Goal: Navigation & Orientation: Go to known website

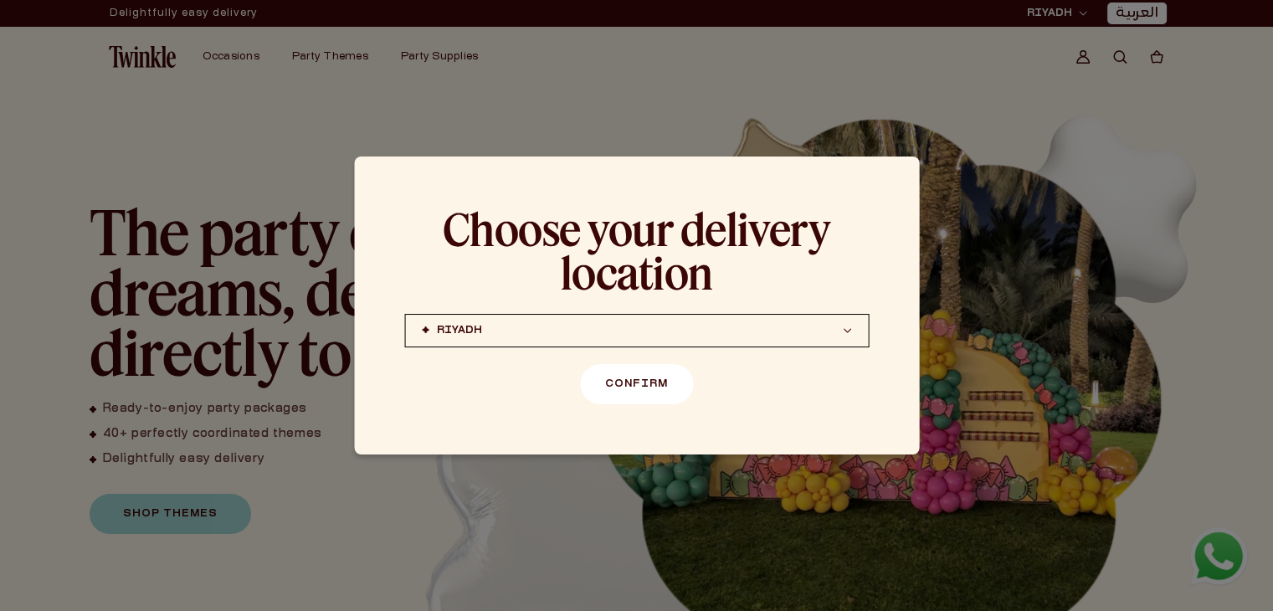
click at [592, 377] on button "Confirm" at bounding box center [636, 384] width 113 height 40
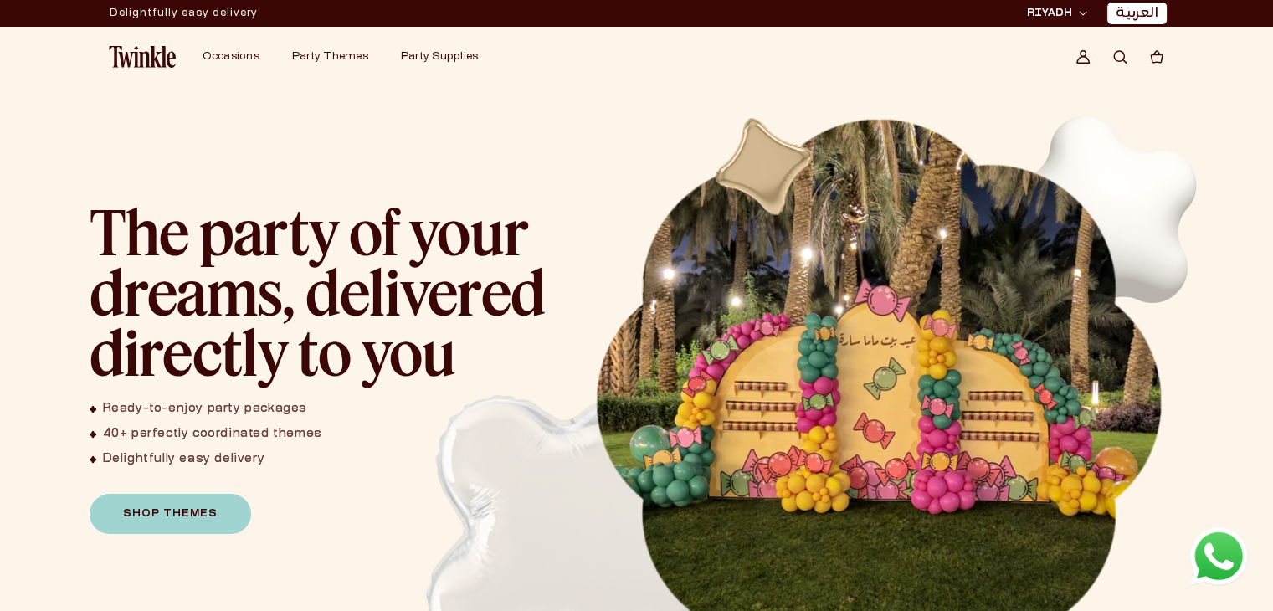
scroll to position [26, 0]
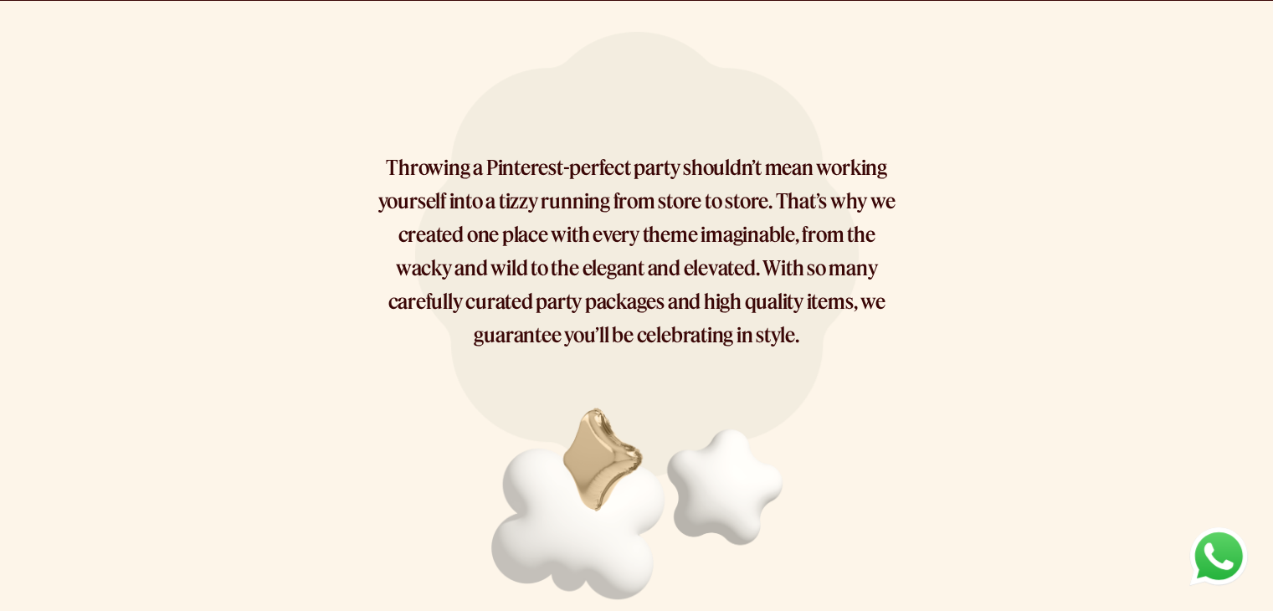
scroll to position [487, 0]
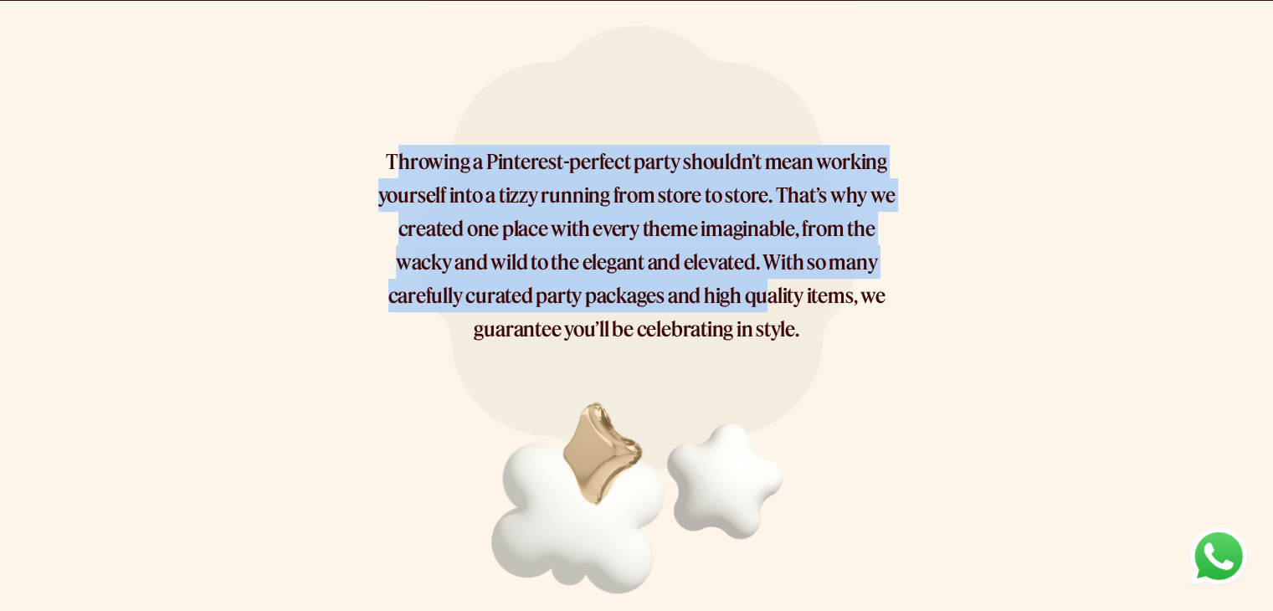
drag, startPoint x: 395, startPoint y: 167, endPoint x: 768, endPoint y: 310, distance: 399.7
click at [768, 310] on p "Throwing a Pinterest-perfect party shouldn’t mean working yourself into a tizzy…" at bounding box center [636, 245] width 527 height 201
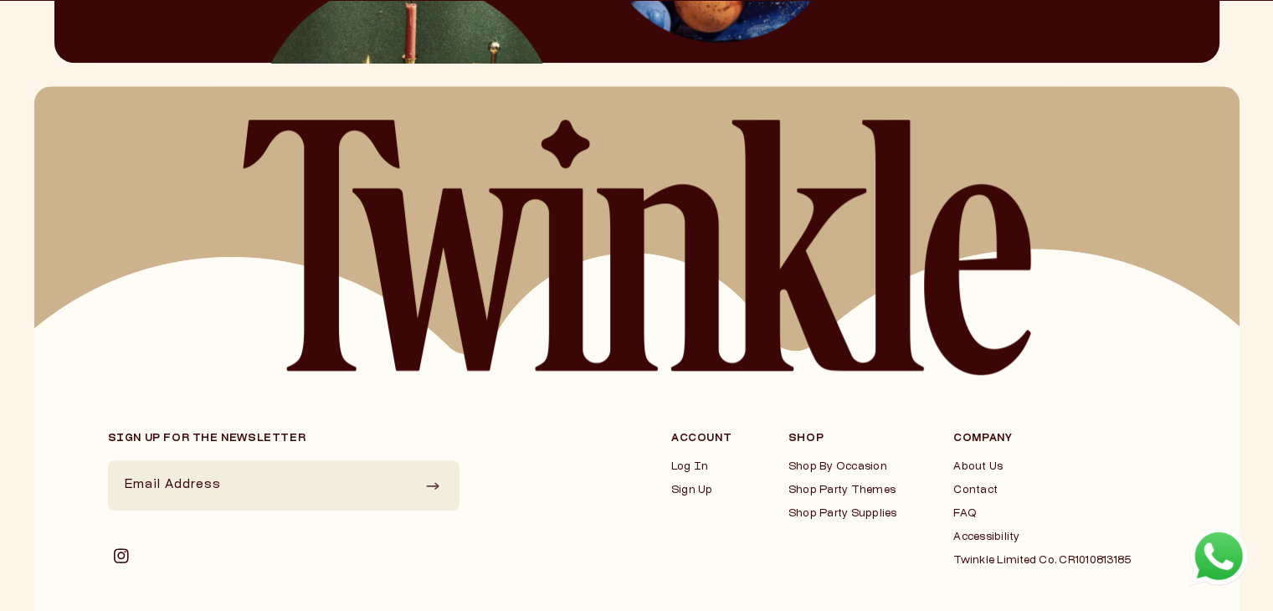
scroll to position [1812, 0]
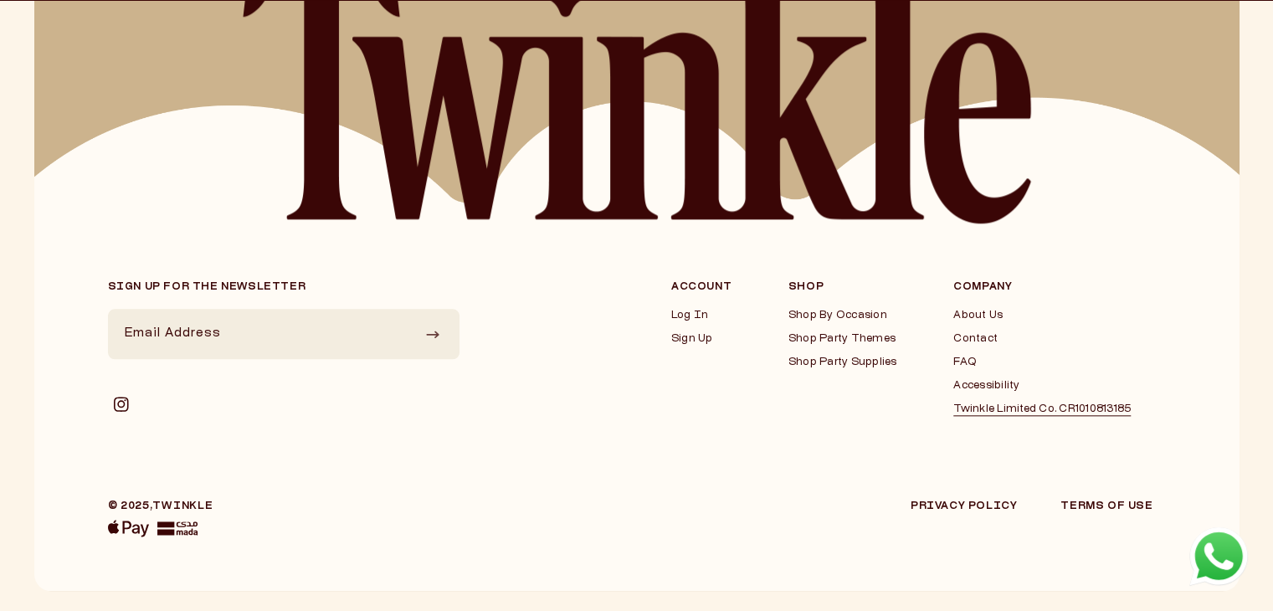
click at [964, 413] on link "Twinkle Limited Co. CR1010813185" at bounding box center [1041, 409] width 177 height 13
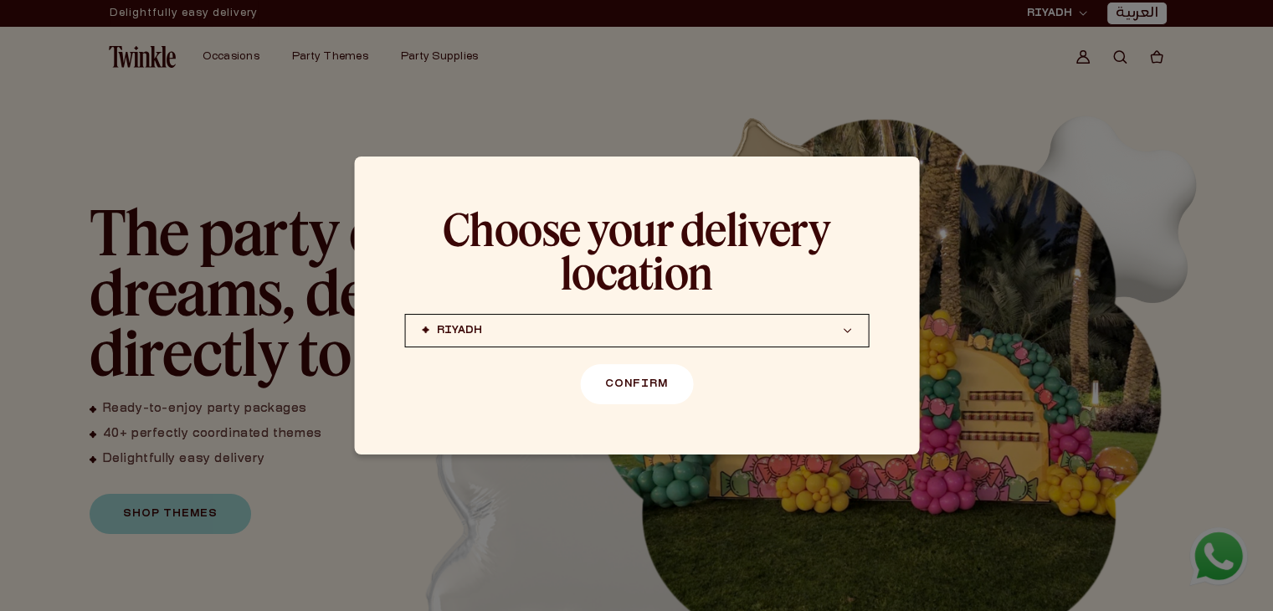
click at [621, 383] on button "Confirm" at bounding box center [636, 384] width 113 height 40
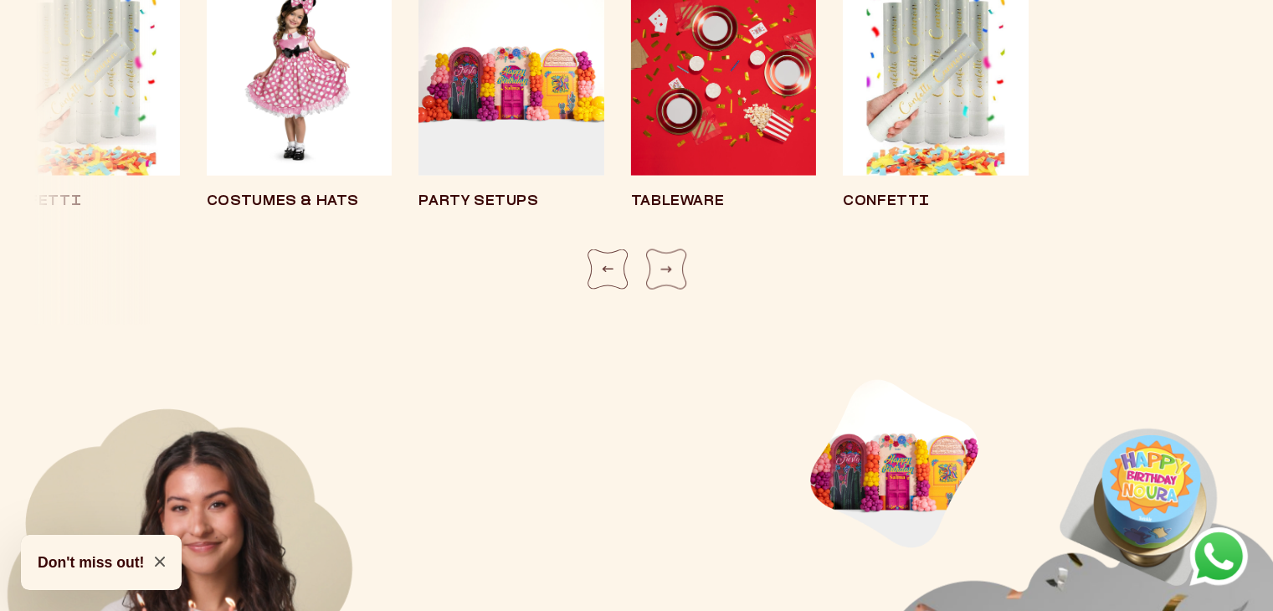
scroll to position [3615, 0]
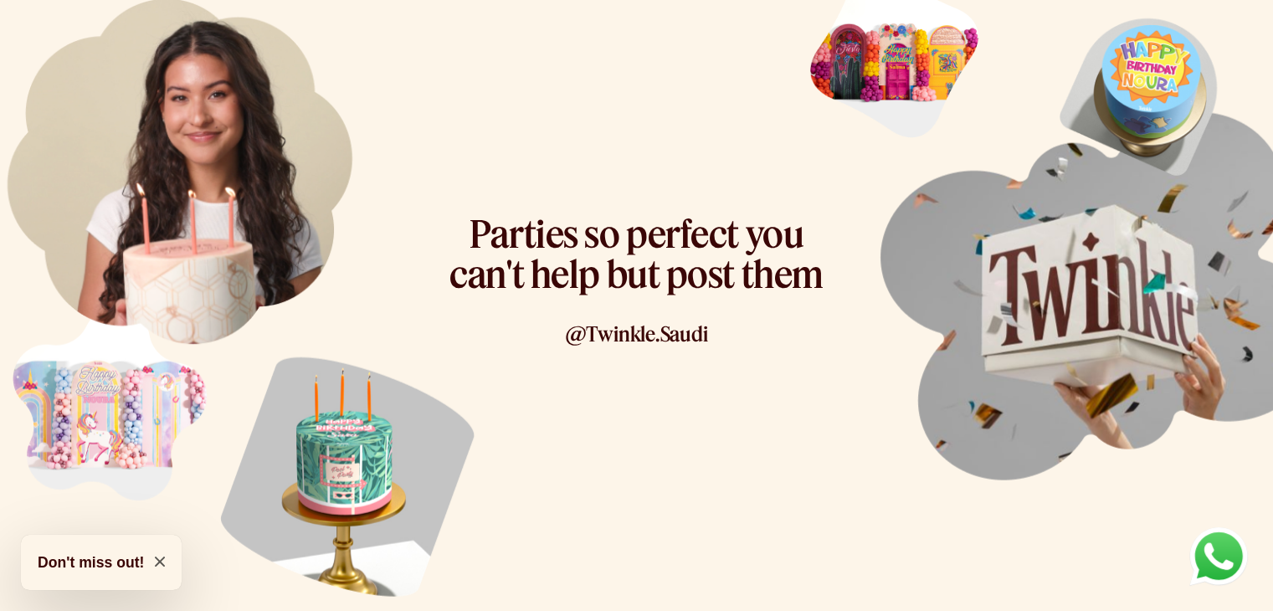
click at [679, 340] on link "@Twinkle.Saudi" at bounding box center [637, 333] width 142 height 24
